Goal: Contribute content: Contribute content

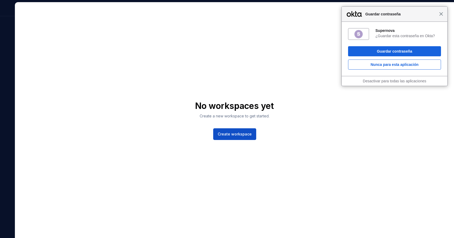
click at [441, 15] on span "Cerrar" at bounding box center [441, 14] width 4 height 4
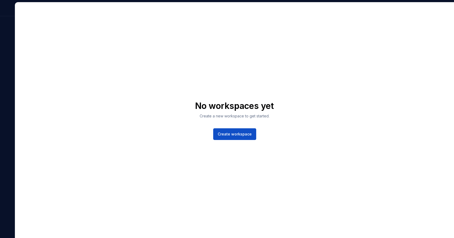
click at [3, 14] on div at bounding box center [7, 9] width 15 height 14
click at [90, 86] on div "No workspaces yet Create a new workspace to get started. Create workspace" at bounding box center [234, 120] width 439 height 236
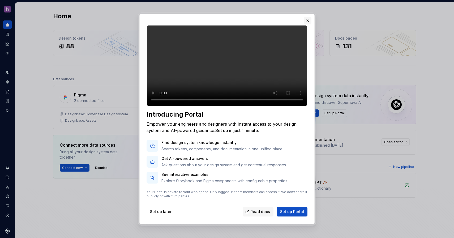
click at [306, 19] on button "button" at bounding box center [307, 20] width 7 height 7
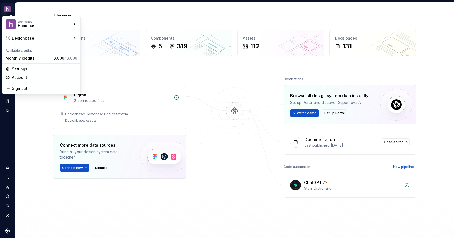
click at [8, 9] on html "Designbase JT Design system data Home Design tokens 88 Components 5 319 Assets …" at bounding box center [227, 119] width 454 height 238
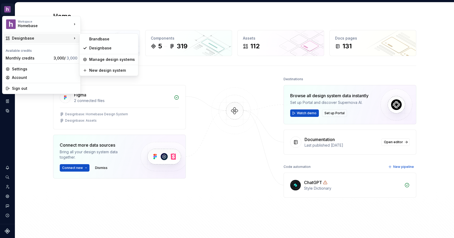
click at [22, 38] on div "Designbase" at bounding box center [42, 38] width 60 height 5
click at [102, 49] on div "Designbase" at bounding box center [112, 47] width 46 height 5
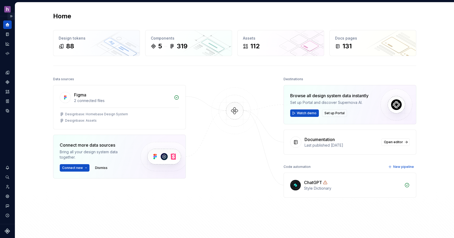
click at [10, 17] on button "Expand sidebar" at bounding box center [10, 15] width 7 height 7
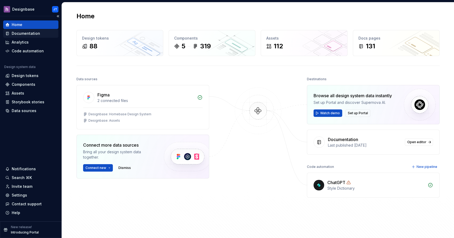
click at [18, 35] on div "Documentation" at bounding box center [26, 33] width 28 height 5
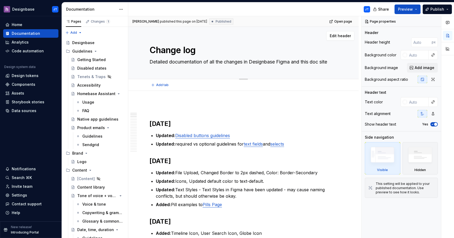
click at [171, 66] on textarea "Detailed documentation of all the changes in Designbase Figma and this doc site" at bounding box center [242, 62] width 188 height 8
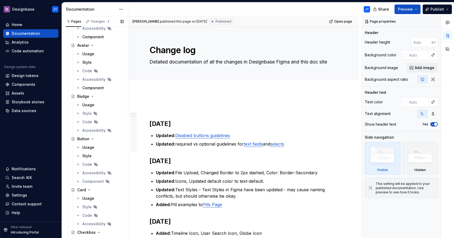
scroll to position [610, 0]
click at [86, 97] on div "Badge" at bounding box center [83, 95] width 12 height 5
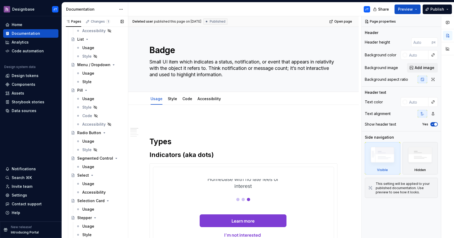
scroll to position [991, 0]
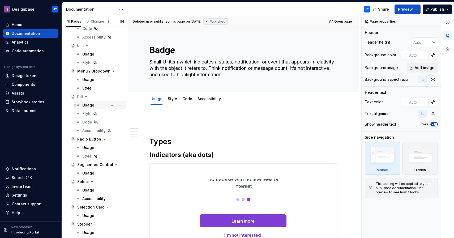
click at [91, 105] on div "Usage" at bounding box center [88, 104] width 12 height 5
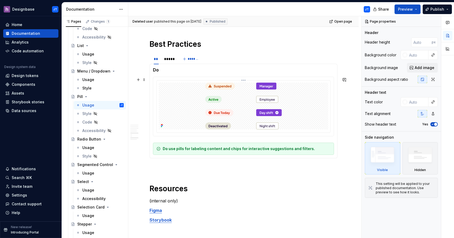
scroll to position [515, 0]
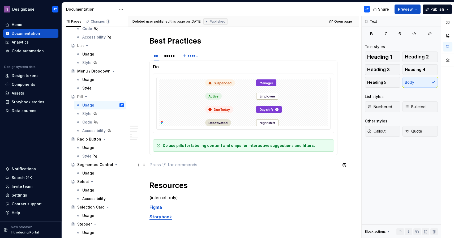
click at [163, 164] on p at bounding box center [243, 164] width 188 height 6
type textarea "*"
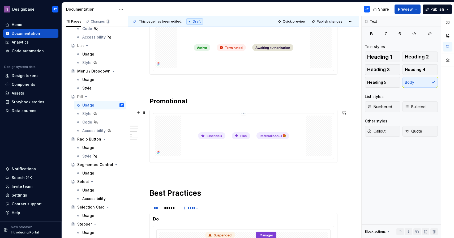
scroll to position [345, 0]
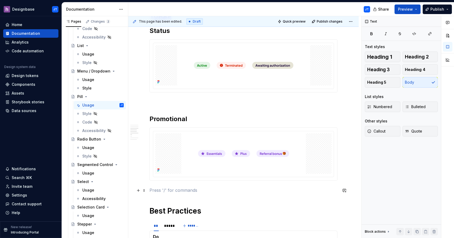
click at [166, 191] on p at bounding box center [243, 190] width 188 height 6
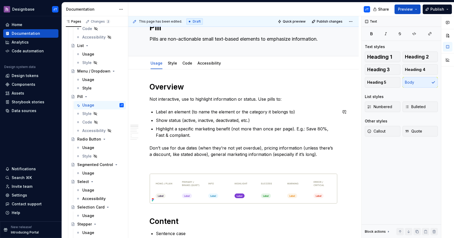
scroll to position [22, 0]
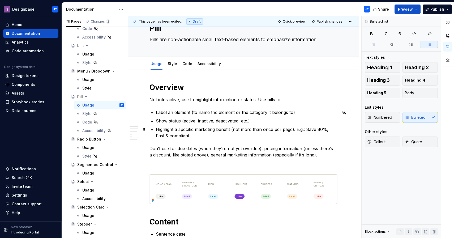
click at [196, 136] on p "Highlight a specific marketing benefit (not more than once per page). E.g.: Sav…" at bounding box center [247, 132] width 182 height 13
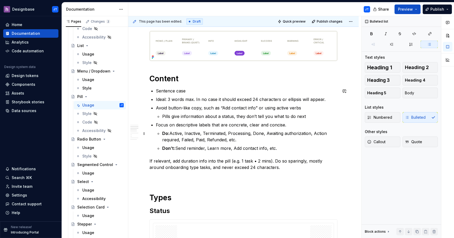
scroll to position [175, 0]
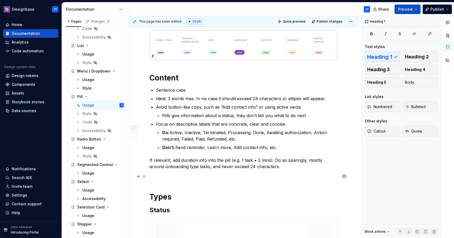
click at [214, 175] on p at bounding box center [243, 176] width 188 height 6
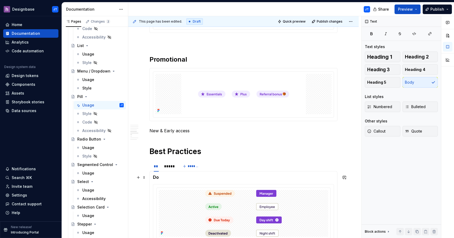
scroll to position [413, 0]
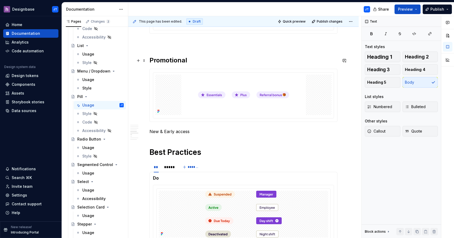
click at [170, 60] on h2 "Promotional" at bounding box center [243, 60] width 188 height 8
click at [166, 131] on p "New & Early access" at bounding box center [243, 131] width 188 height 6
click at [422, 57] on span "Heading 2" at bounding box center [417, 56] width 24 height 5
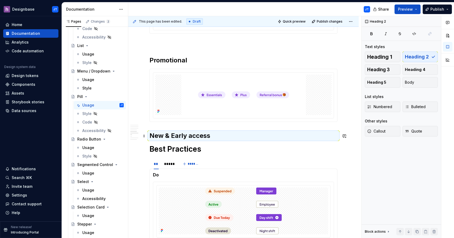
click at [174, 136] on h2 "New & Early access" at bounding box center [243, 135] width 188 height 8
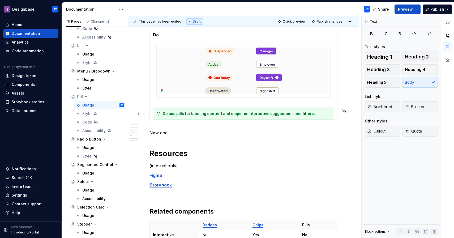
scroll to position [584, 0]
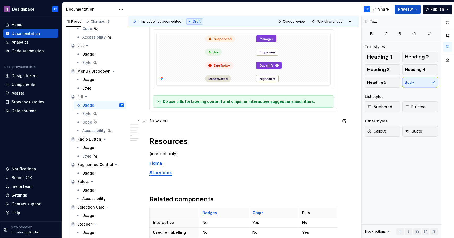
click at [188, 119] on p "New and" at bounding box center [243, 120] width 188 height 6
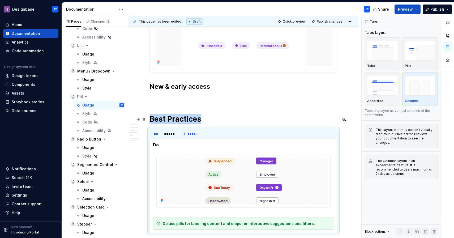
scroll to position [462, 0]
click at [235, 89] on h2 "New & early access" at bounding box center [243, 86] width 188 height 8
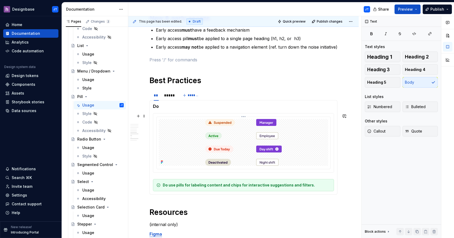
scroll to position [580, 0]
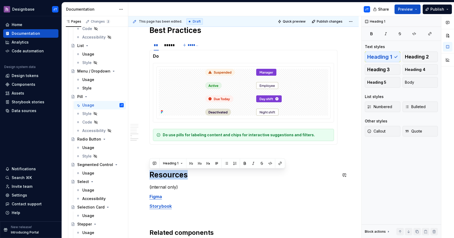
copy h1 "Resources"
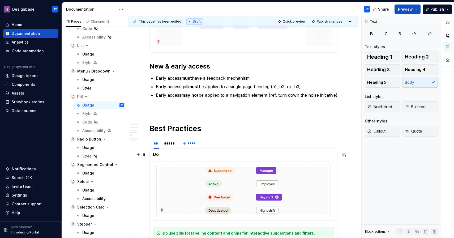
scroll to position [477, 0]
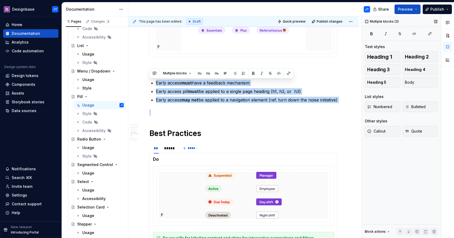
drag, startPoint x: 156, startPoint y: 83, endPoint x: 362, endPoint y: 107, distance: 206.9
click at [362, 107] on div "This page has been edited. Draft Quick preview Publish changes Pill Pills are n…" at bounding box center [291, 127] width 326 height 222
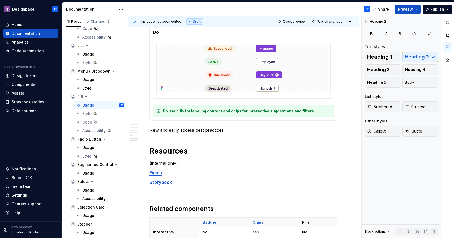
scroll to position [555, 0]
click at [248, 129] on p "New and early access best practices" at bounding box center [243, 130] width 188 height 6
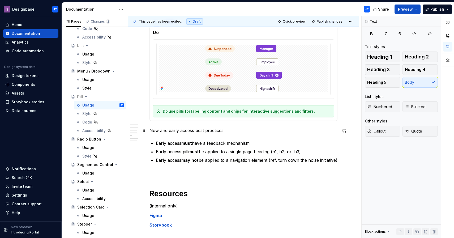
click at [207, 131] on p "New and early access best practices" at bounding box center [243, 130] width 188 height 6
click at [410, 57] on span "Heading 2" at bounding box center [417, 56] width 24 height 5
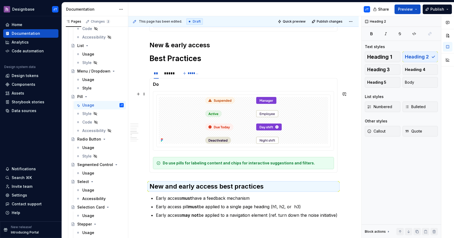
scroll to position [504, 0]
click at [172, 57] on h1 "Best Practices" at bounding box center [243, 58] width 188 height 10
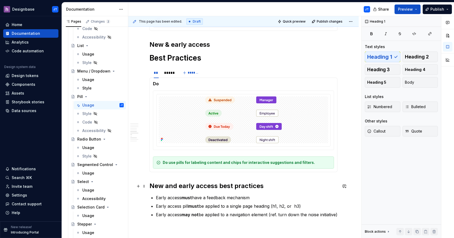
click at [190, 188] on h2 "New and early access best practices" at bounding box center [243, 186] width 188 height 8
click at [388, 57] on span "Heading 1" at bounding box center [379, 56] width 25 height 5
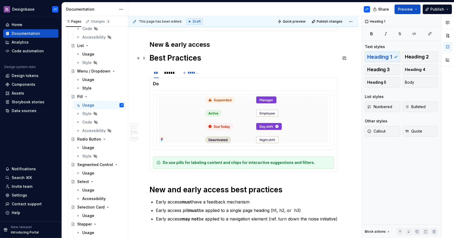
click at [153, 58] on h1 "Best Practices" at bounding box center [243, 58] width 188 height 10
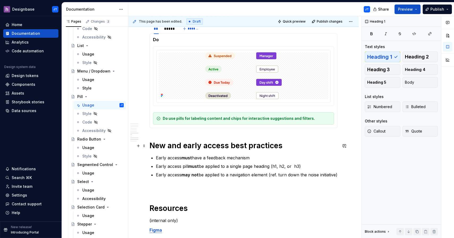
scroll to position [549, 0]
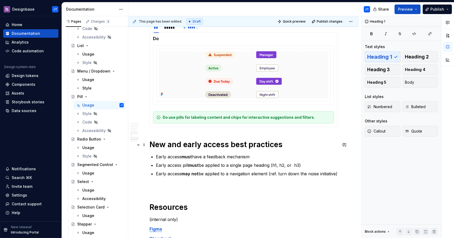
click at [286, 147] on h1 "New and early access best practices" at bounding box center [243, 145] width 188 height 10
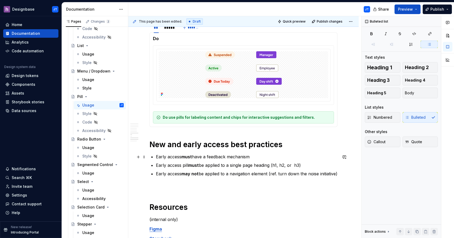
click at [259, 156] on p "Early access must have a feedback mechanism" at bounding box center [247, 156] width 182 height 6
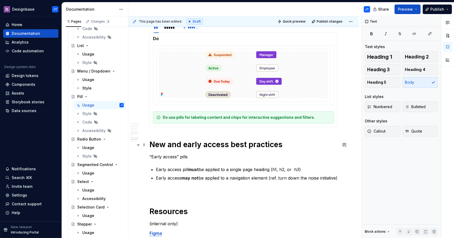
click at [188, 146] on h1 "New and early access best practices" at bounding box center [243, 145] width 188 height 10
click at [208, 155] on p "“Early access” pills" at bounding box center [243, 156] width 188 height 6
click at [151, 145] on h1 "Early access best practices" at bounding box center [243, 145] width 188 height 10
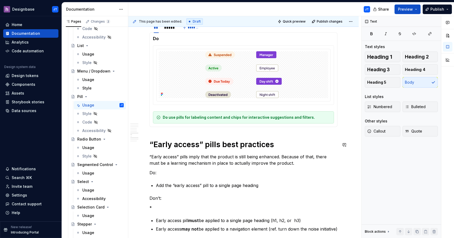
scroll to position [551, 0]
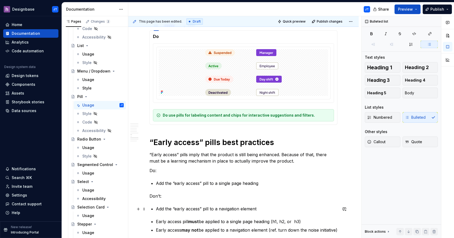
click at [215, 209] on p "Add the “early access” pill to a navigation element" at bounding box center [247, 209] width 182 height 6
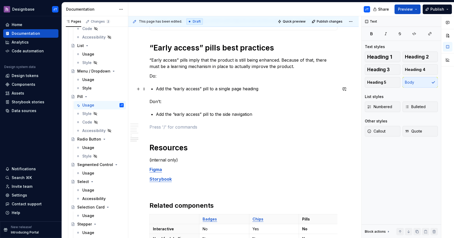
click at [268, 90] on p "Add the “early access” pill to a single page heading" at bounding box center [247, 89] width 182 height 6
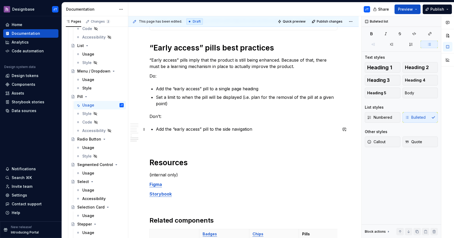
click at [274, 130] on p "Add the “early access” pill to the side navigation" at bounding box center [247, 129] width 182 height 6
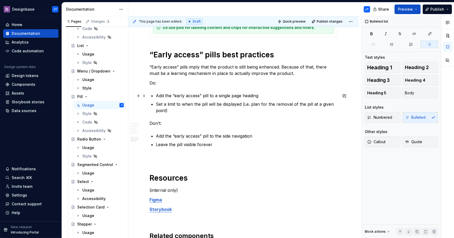
scroll to position [638, 0]
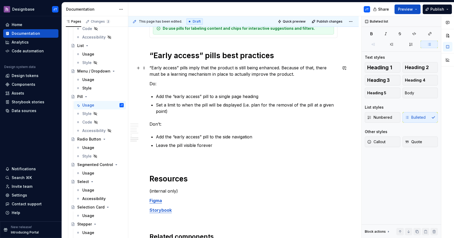
click at [287, 75] on p "“Early access” pills imply that the product is still being enhanced. Because of…" at bounding box center [243, 71] width 188 height 13
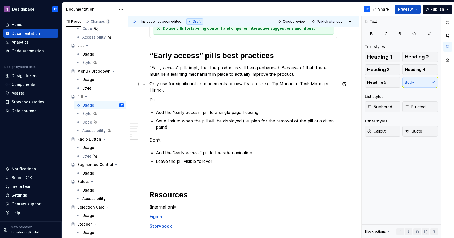
click at [271, 85] on p "Only use for significant enhancements or new features (e.g. Tip Manager, Task M…" at bounding box center [243, 86] width 188 height 13
click at [223, 162] on p "Leave the pill visible forever" at bounding box center [247, 161] width 182 height 6
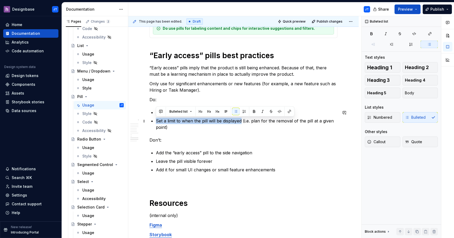
drag, startPoint x: 156, startPoint y: 122, endPoint x: 241, endPoint y: 121, distance: 84.7
click at [241, 121] on p "Set a limit to when the pill will be displayed (i.e. plan for the removal of th…" at bounding box center [247, 124] width 182 height 13
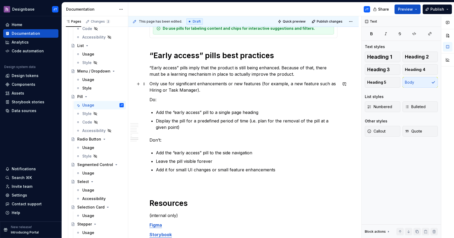
click at [242, 91] on p "Only use for significant enhancements or new features (for example, a new featu…" at bounding box center [243, 86] width 188 height 13
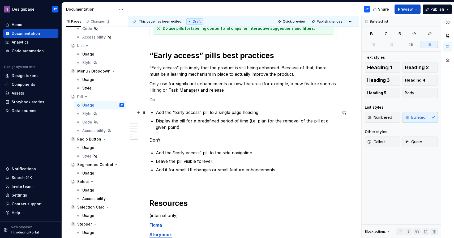
click at [156, 113] on p "Add the “early access” pill to a single page heading" at bounding box center [247, 112] width 182 height 6
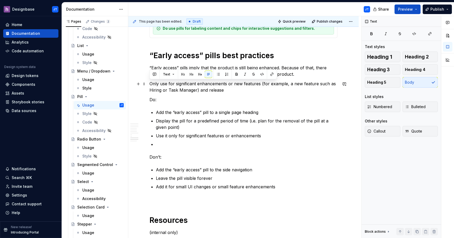
drag, startPoint x: 149, startPoint y: 83, endPoint x: 224, endPoint y: 91, distance: 75.0
click at [224, 91] on p "Only use for significant enhancements or new features (for example, a new featu…" at bounding box center [243, 86] width 188 height 13
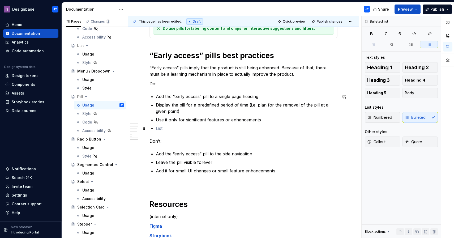
click at [176, 129] on p at bounding box center [247, 128] width 182 height 6
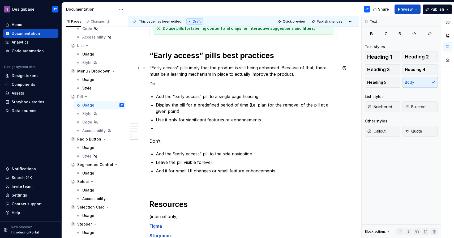
click at [293, 76] on p "“Early access” pills imply that the product is still being enhanced. Because of…" at bounding box center [243, 71] width 188 height 13
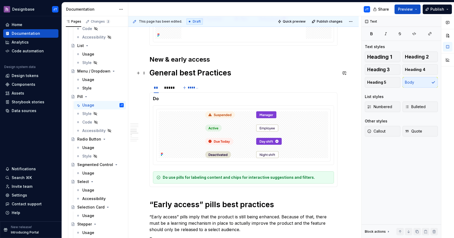
scroll to position [440, 0]
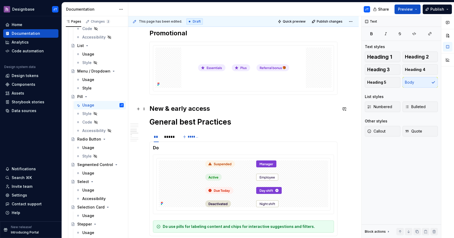
click at [224, 110] on h2 "New & early access" at bounding box center [243, 108] width 188 height 8
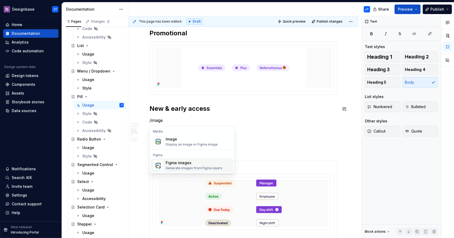
click at [190, 167] on div "Generate images from Figma layers" at bounding box center [194, 168] width 57 height 4
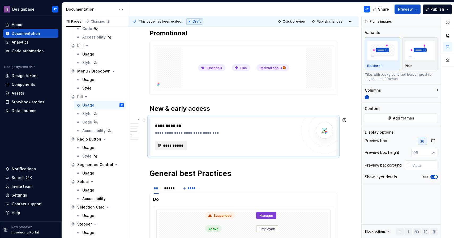
click at [176, 147] on span "**********" at bounding box center [173, 145] width 21 height 5
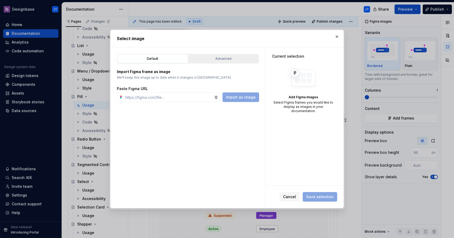
click at [225, 58] on div "Advanced" at bounding box center [223, 58] width 67 height 5
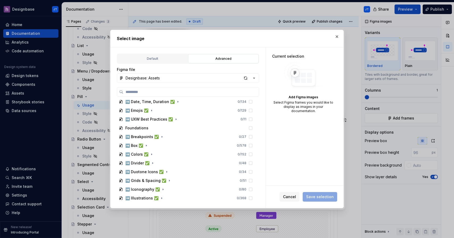
scroll to position [0, 0]
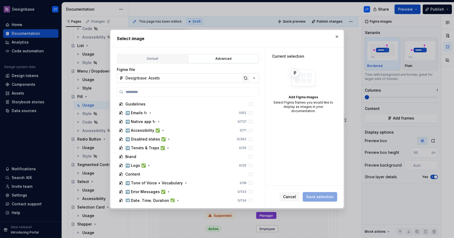
click at [245, 78] on div "button" at bounding box center [245, 77] width 7 height 7
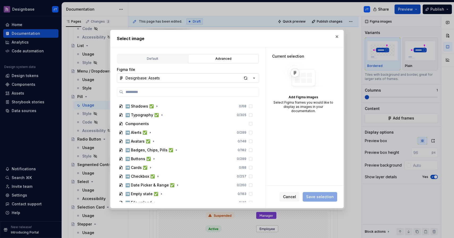
type textarea "*"
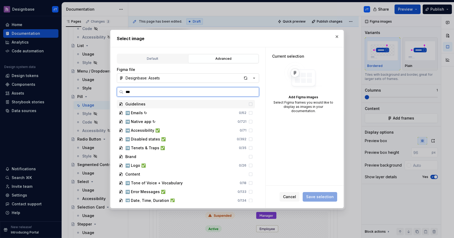
type input "****"
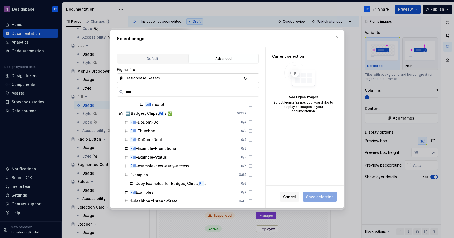
scroll to position [132, 0]
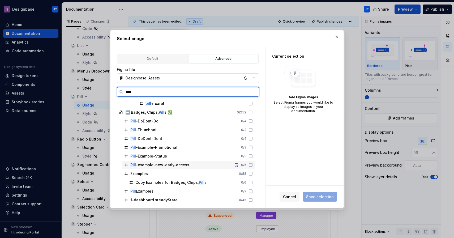
click at [150, 165] on div "Pill -example-new-early-access" at bounding box center [159, 164] width 59 height 5
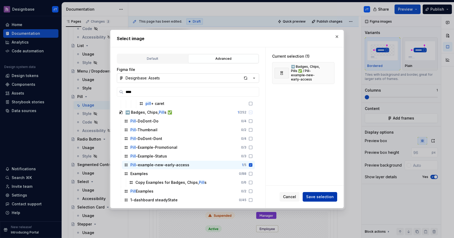
click at [326, 196] on span "Save selection" at bounding box center [320, 196] width 28 height 5
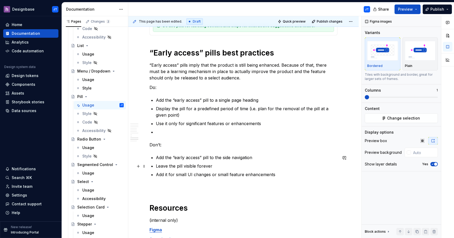
scroll to position [733, 0]
click at [280, 131] on p at bounding box center [247, 132] width 182 height 6
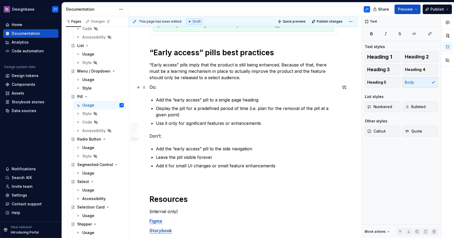
click at [154, 88] on p "Do:" at bounding box center [243, 87] width 188 height 6
click at [378, 71] on span "Heading 3" at bounding box center [378, 69] width 23 height 5
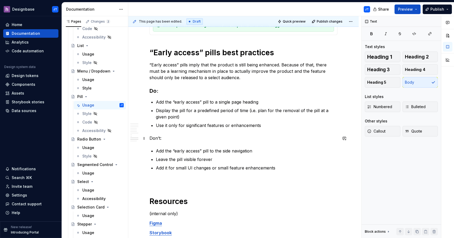
click at [156, 139] on p "Don’t:" at bounding box center [243, 138] width 188 height 6
click at [378, 68] on span "Heading 3" at bounding box center [378, 69] width 23 height 5
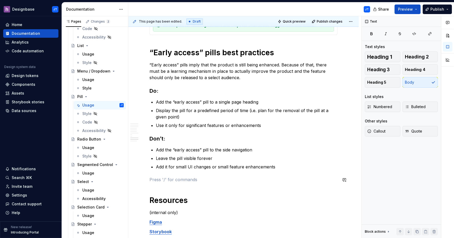
click at [270, 127] on p "Use it only for significant features or enhancements" at bounding box center [247, 125] width 182 height 6
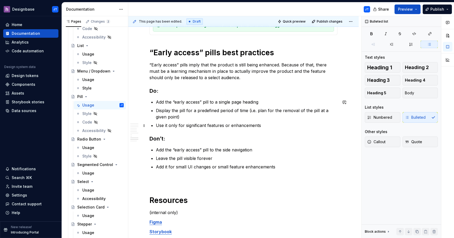
scroll to position [719, 0]
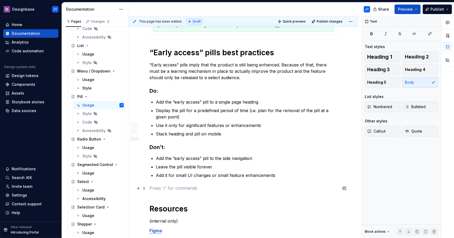
click at [205, 187] on p at bounding box center [243, 188] width 188 height 6
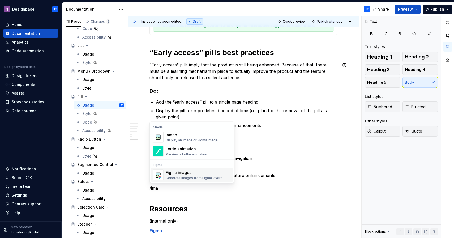
click at [196, 175] on div "Figma images Generate images from Figma layers" at bounding box center [194, 175] width 57 height 10
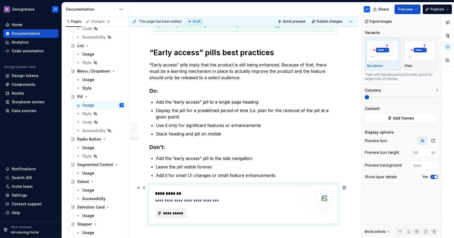
click at [166, 214] on span "**********" at bounding box center [173, 213] width 21 height 5
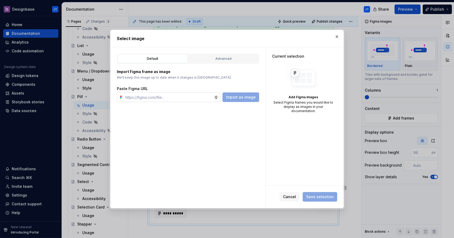
type textarea "*"
click at [215, 60] on div "Advanced" at bounding box center [223, 58] width 67 height 5
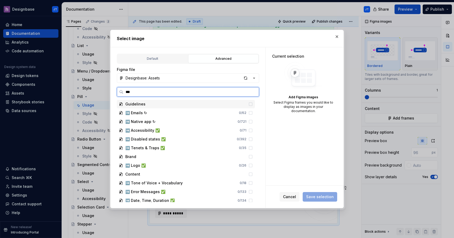
type input "****"
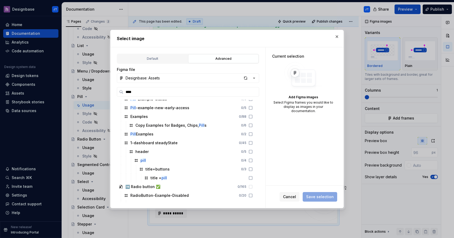
scroll to position [191, 0]
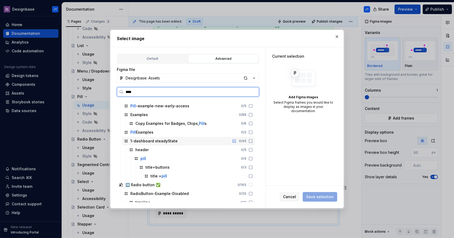
click at [164, 140] on div "1-dashboard steadyState" at bounding box center [153, 140] width 47 height 5
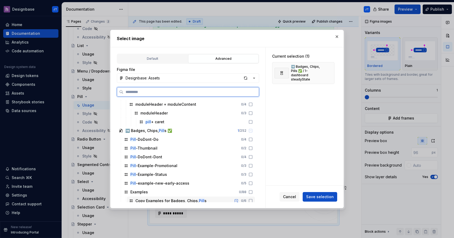
scroll to position [0, 0]
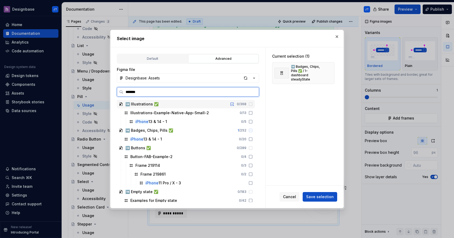
type input "********"
click at [153, 137] on div "iPhone 1 3 & 14 - 1" at bounding box center [146, 138] width 33 height 5
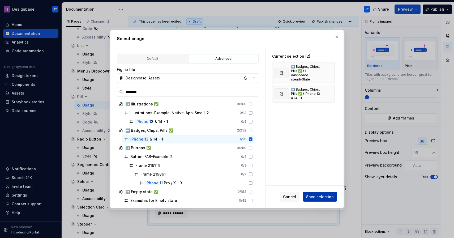
click at [324, 199] on span "Save selection" at bounding box center [320, 196] width 28 height 5
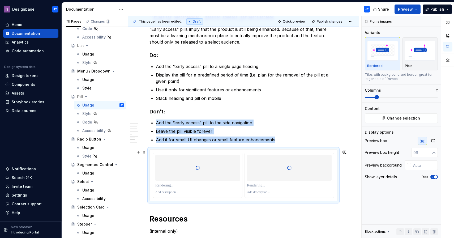
scroll to position [756, 0]
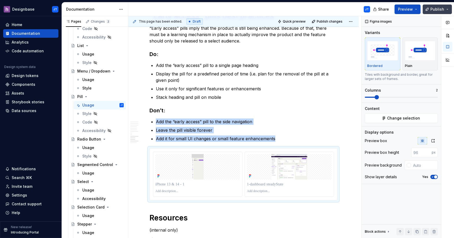
click at [431, 9] on button "Publish" at bounding box center [437, 10] width 29 height 10
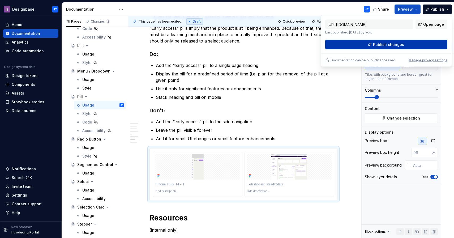
click at [390, 46] on span "Publish changes" at bounding box center [388, 44] width 31 height 5
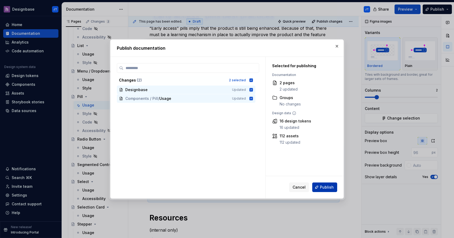
click at [326, 187] on span "Publish" at bounding box center [327, 187] width 14 height 5
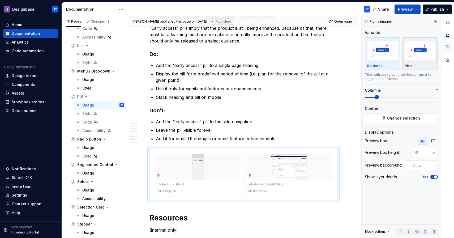
click at [424, 60] on img "button" at bounding box center [420, 50] width 31 height 19
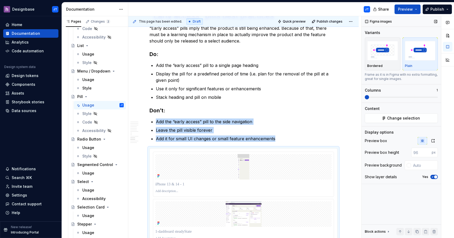
scroll to position [766, 0]
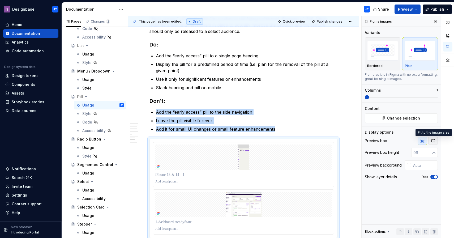
click at [433, 141] on icon "button" at bounding box center [433, 141] width 4 height 4
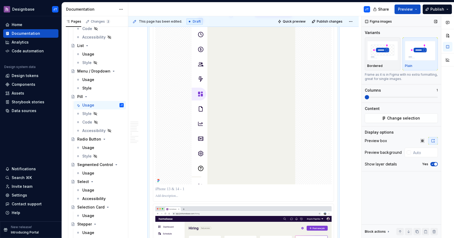
scroll to position [888, 0]
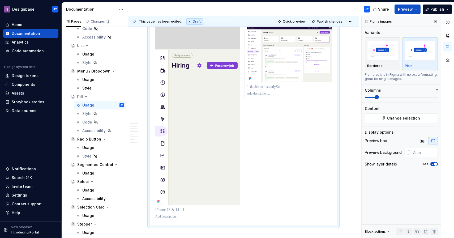
click at [375, 96] on span at bounding box center [377, 97] width 4 height 4
click at [232, 115] on img at bounding box center [197, 113] width 85 height 183
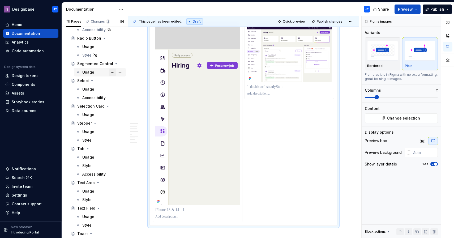
scroll to position [1295, 0]
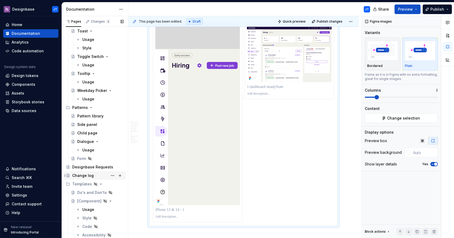
click at [91, 176] on div "Change log" at bounding box center [83, 175] width 22 height 5
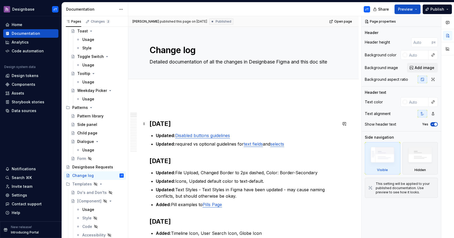
type textarea "*"
click at [160, 125] on h2 "[DATE]" at bounding box center [243, 123] width 188 height 8
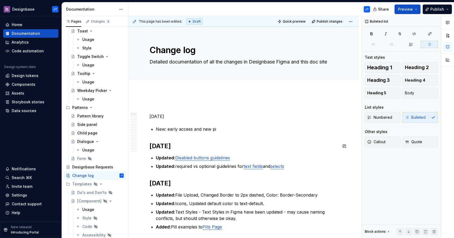
type textarea "*"
click at [159, 128] on p "New: early access and new pills" at bounding box center [247, 129] width 182 height 6
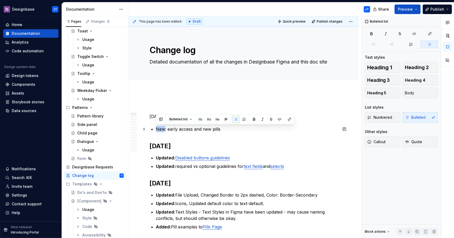
click at [159, 128] on p "New: early access and new pills" at bounding box center [247, 129] width 182 height 6
click at [303, 119] on button "button" at bounding box center [301, 119] width 7 height 7
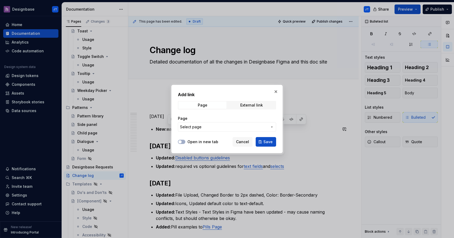
click at [247, 124] on button "Select page" at bounding box center [227, 127] width 98 height 10
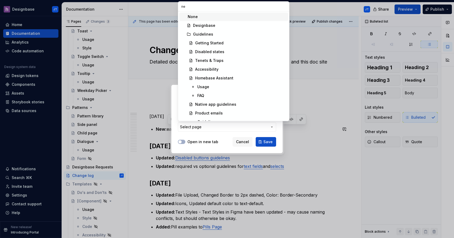
type input "new"
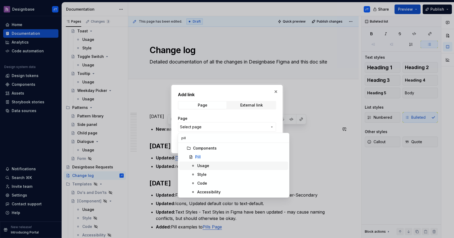
type input "pill"
click at [208, 166] on div "Usage" at bounding box center [203, 165] width 12 height 5
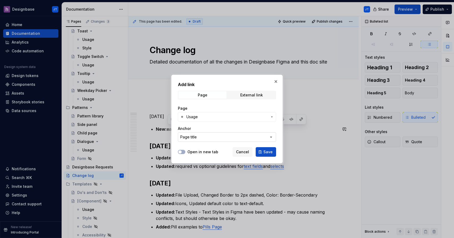
click at [216, 138] on button "Page title" at bounding box center [227, 137] width 98 height 10
type input "new"
click at [219, 159] on div "Page title" at bounding box center [237, 158] width 98 height 5
click at [267, 153] on span "Save" at bounding box center [267, 151] width 9 height 5
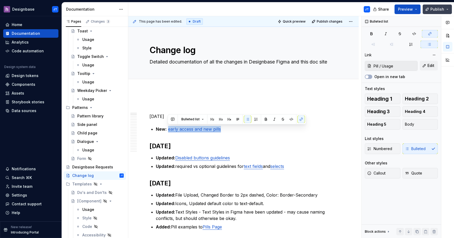
click at [434, 13] on button "Publish" at bounding box center [437, 10] width 29 height 10
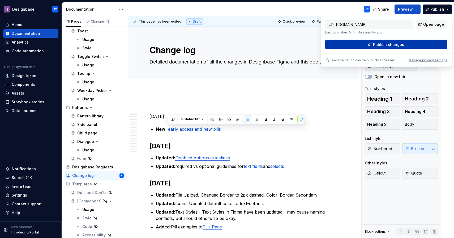
click at [389, 47] on button "Publish changes" at bounding box center [386, 45] width 122 height 10
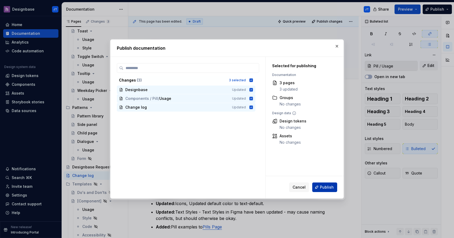
click at [326, 186] on span "Publish" at bounding box center [327, 187] width 14 height 5
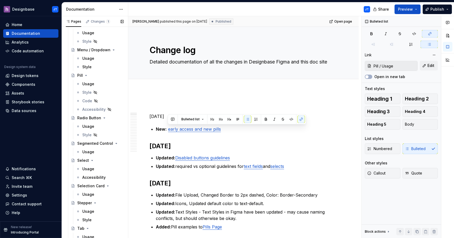
scroll to position [961, 0]
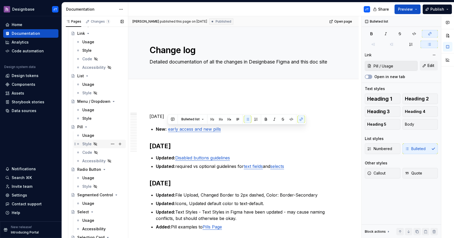
click at [98, 140] on div "Style" at bounding box center [100, 144] width 52 height 8
click at [97, 136] on div "Usage" at bounding box center [102, 135] width 41 height 7
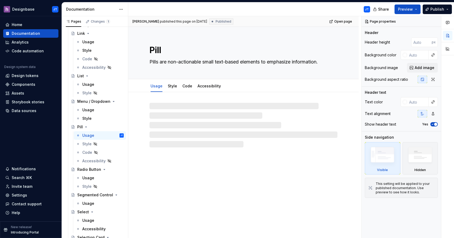
click at [200, 163] on div "Pill Pills are non-actionable small text-based elements to emphasize informatio…" at bounding box center [243, 132] width 230 height 211
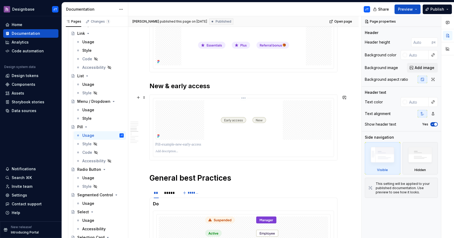
scroll to position [456, 0]
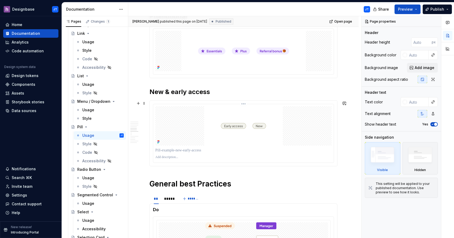
click at [195, 126] on div at bounding box center [243, 125] width 176 height 39
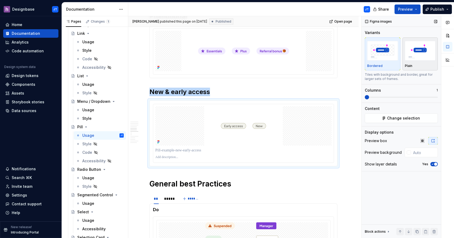
click at [428, 52] on img "button" at bounding box center [420, 50] width 31 height 19
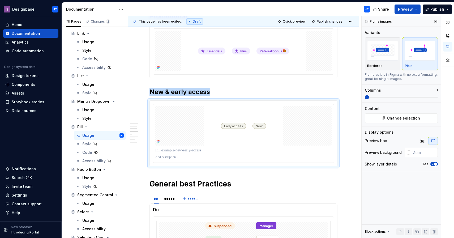
click at [433, 163] on icon "button" at bounding box center [432, 164] width 4 height 3
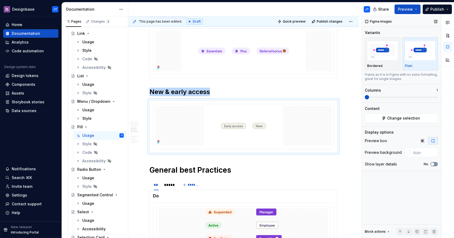
click at [435, 164] on button "No" at bounding box center [433, 164] width 7 height 4
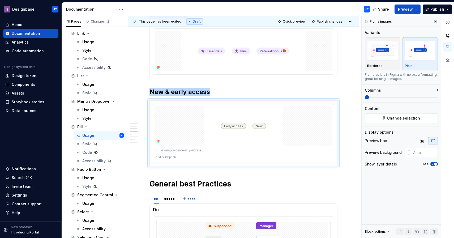
click at [435, 164] on span "button" at bounding box center [435, 164] width 3 height 3
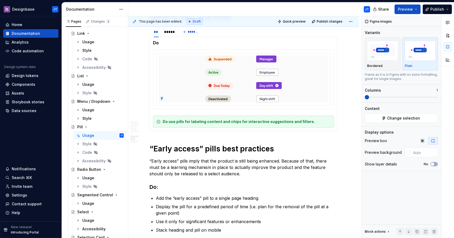
scroll to position [569, 0]
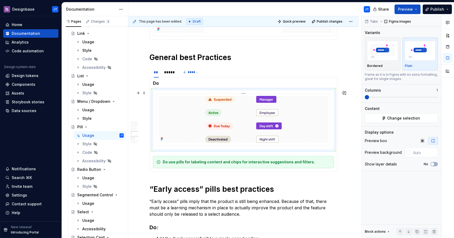
click at [305, 107] on div at bounding box center [243, 119] width 169 height 47
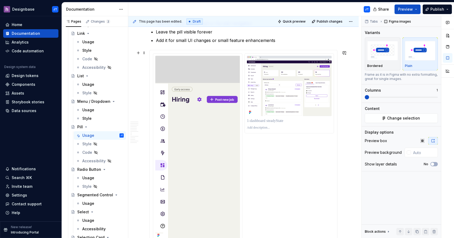
scroll to position [850, 0]
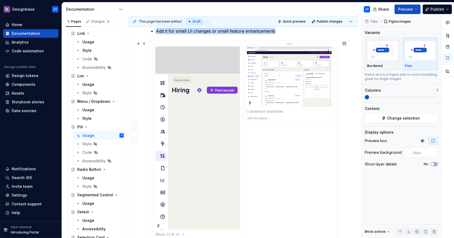
click at [305, 88] on img at bounding box center [289, 76] width 85 height 60
click at [342, 98] on div "This page has been edited. Draft Quick preview Publish changes Pill Pills are n…" at bounding box center [291, 127] width 326 height 222
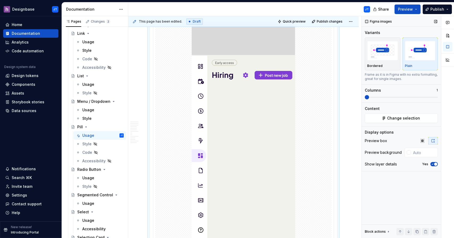
click at [435, 164] on span "button" at bounding box center [435, 164] width 3 height 3
click at [433, 11] on span "Publish" at bounding box center [437, 9] width 14 height 5
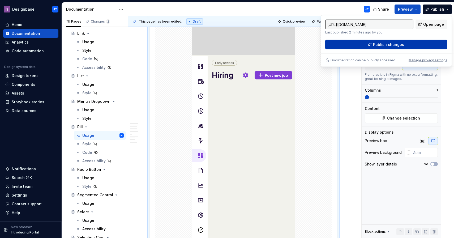
click at [375, 41] on button "Publish changes" at bounding box center [386, 45] width 122 height 10
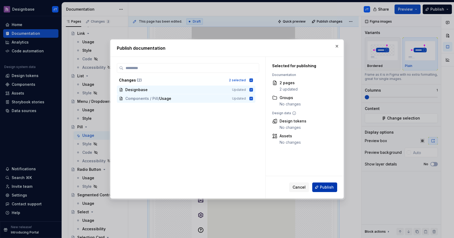
click at [320, 187] on button "Publish" at bounding box center [324, 187] width 25 height 10
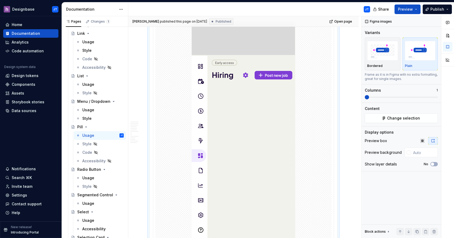
type textarea "*"
